Goal: Contribute content: Add original content to the website for others to see

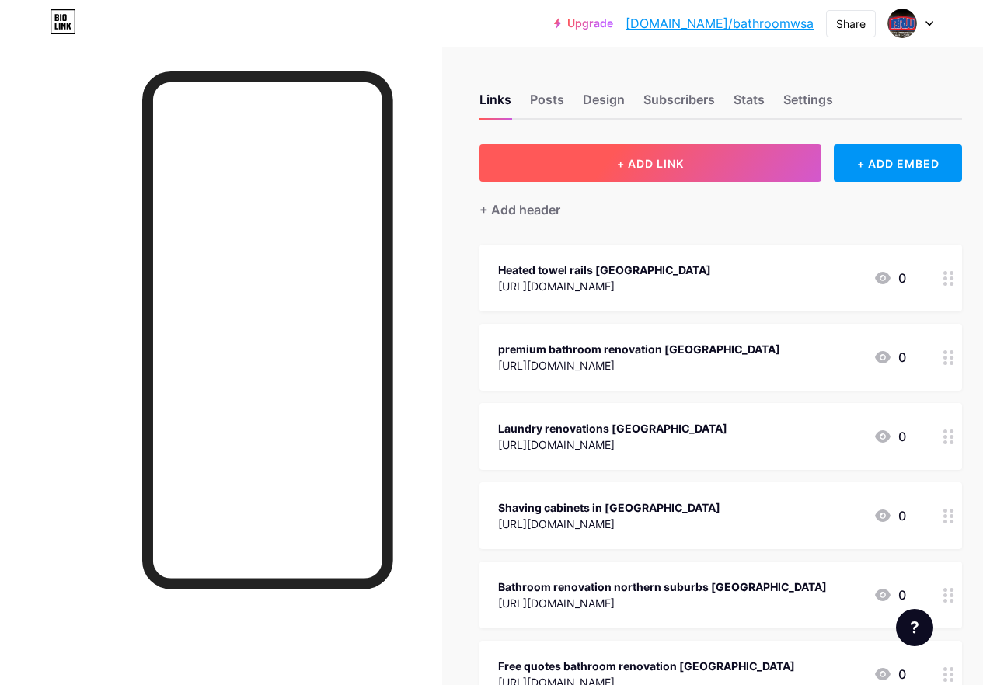
click at [627, 169] on span "+ ADD LINK" at bounding box center [650, 163] width 67 height 13
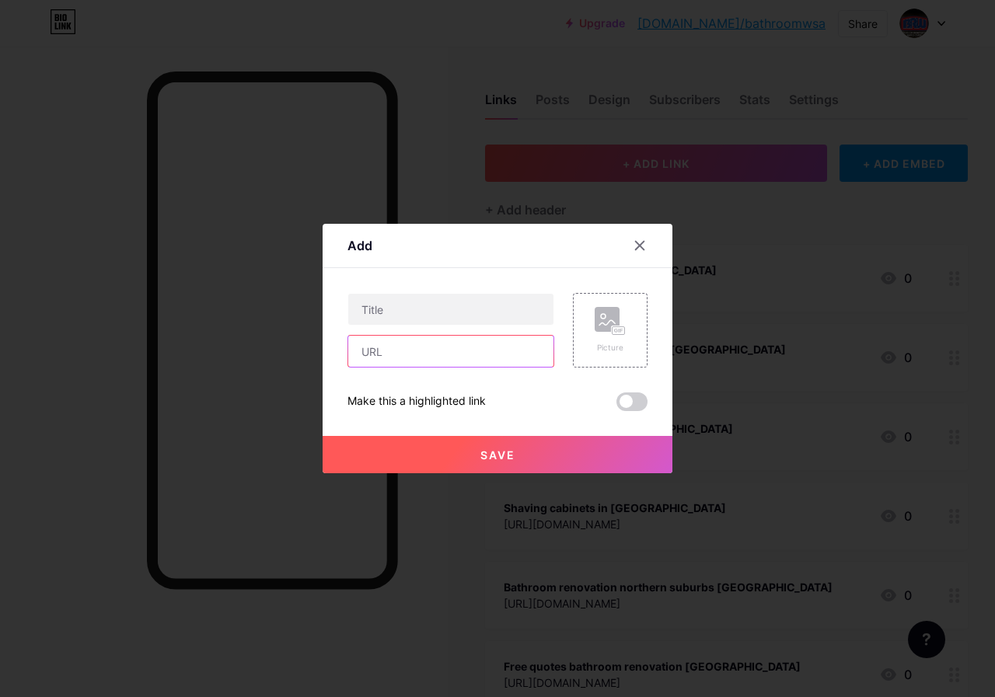
click at [407, 347] on input "text" at bounding box center [450, 351] width 205 height 31
paste input "[URL][DOMAIN_NAME]"
type input "[URL][DOMAIN_NAME]"
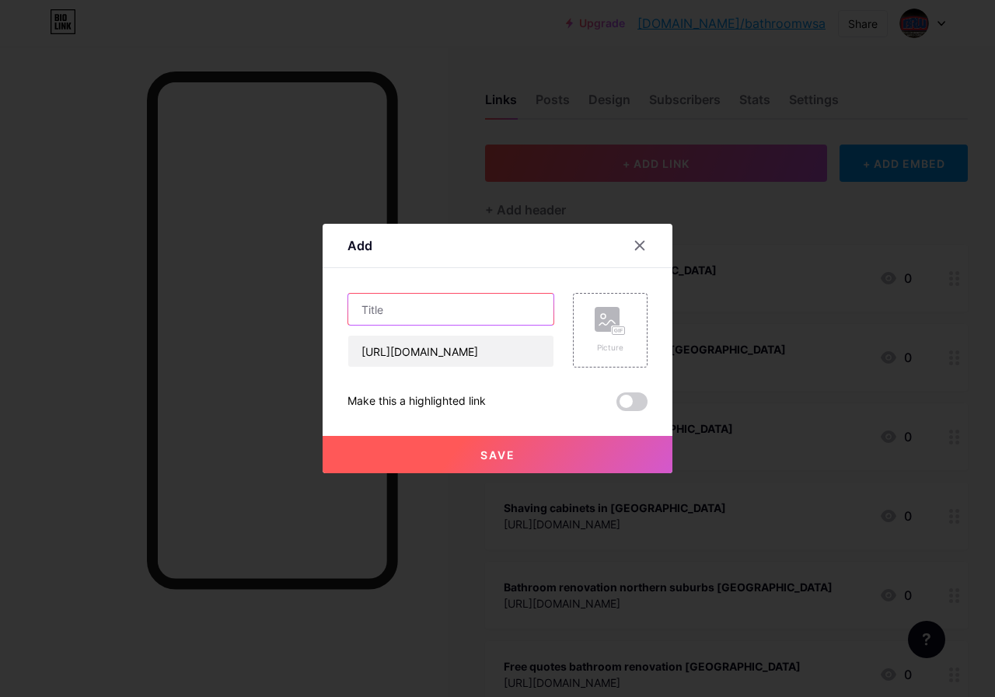
click at [397, 312] on input "text" at bounding box center [450, 309] width 205 height 31
paste input "Bathroom toilets and sanitation [GEOGRAPHIC_DATA]"
type input "Bathroom toilets and sanitation [GEOGRAPHIC_DATA]"
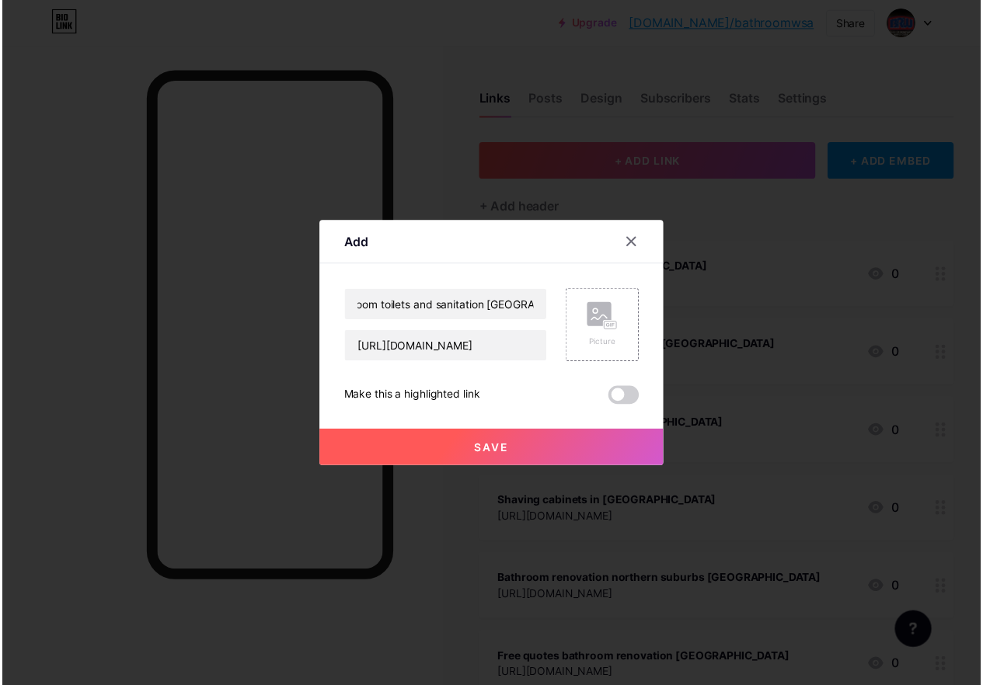
scroll to position [0, 0]
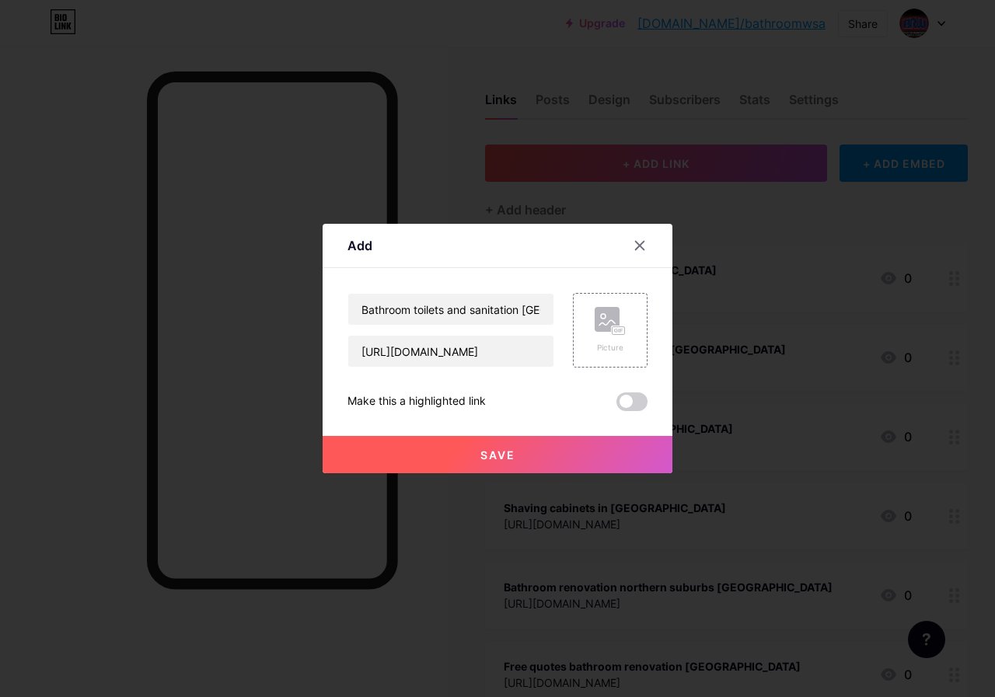
click at [549, 452] on button "Save" at bounding box center [498, 454] width 350 height 37
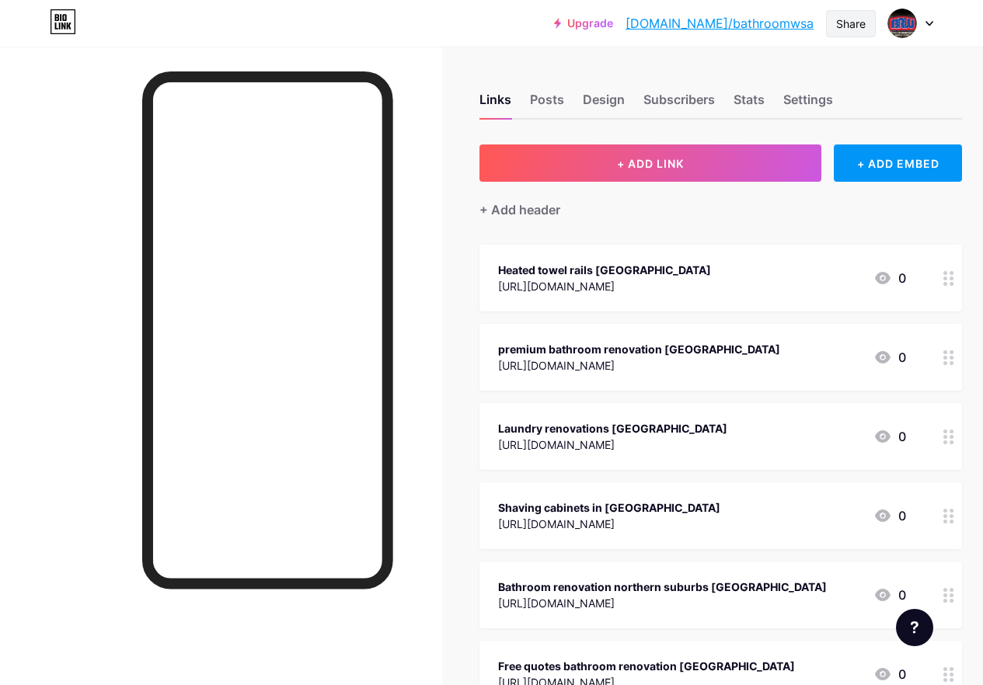
click at [845, 26] on div "Share" at bounding box center [851, 24] width 30 height 16
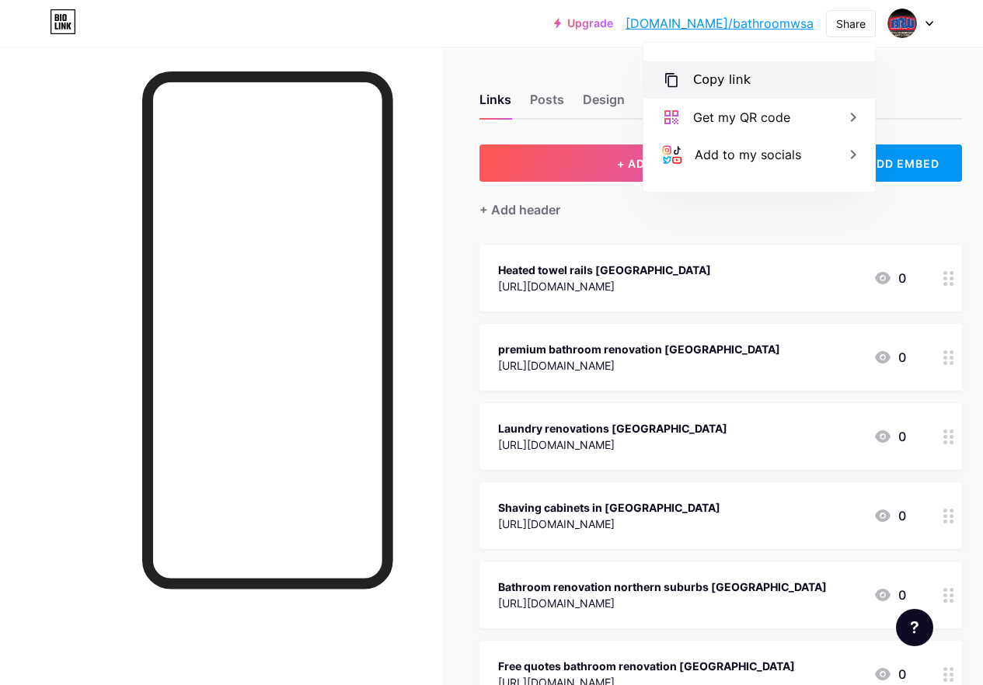
drag, startPoint x: 736, startPoint y: 70, endPoint x: 642, endPoint y: 270, distance: 221.5
click at [736, 71] on div "Copy link" at bounding box center [759, 79] width 232 height 37
